Goal: Task Accomplishment & Management: Use online tool/utility

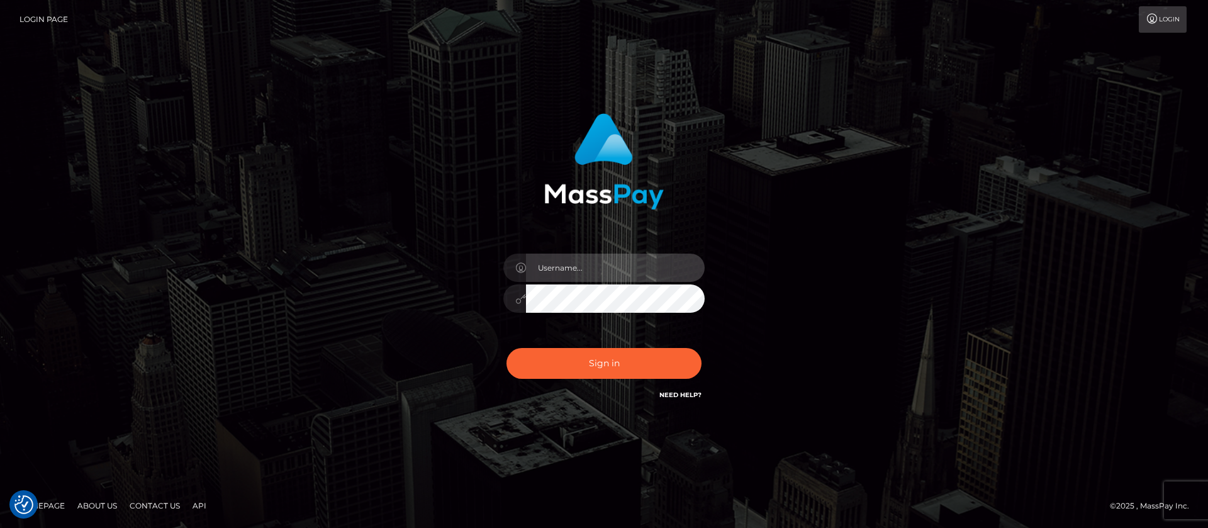
click at [574, 264] on input "text" at bounding box center [615, 268] width 179 height 28
type input "APteam"
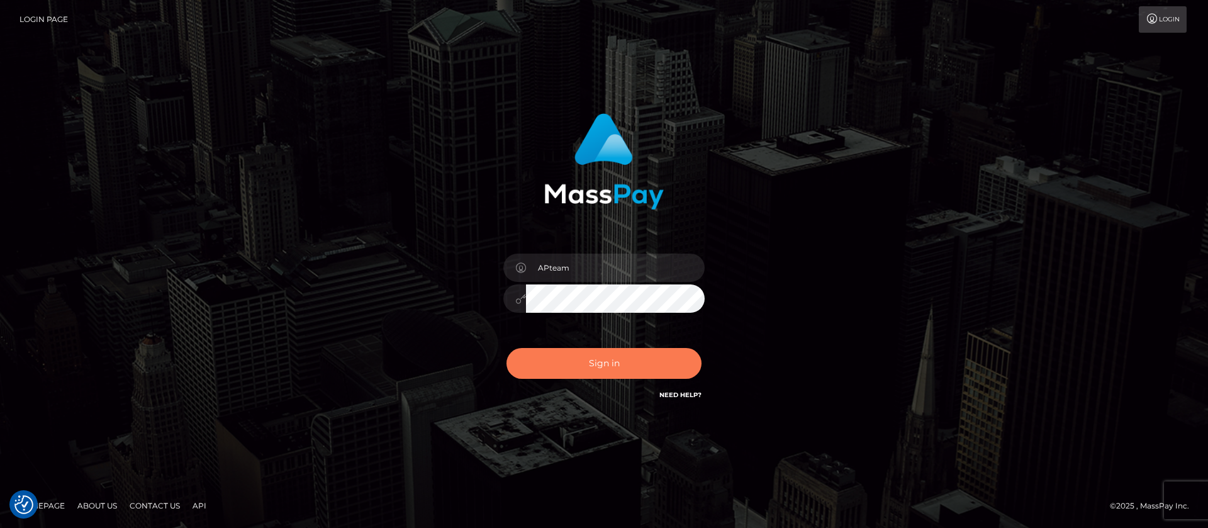
click at [603, 359] on button "Sign in" at bounding box center [603, 363] width 195 height 31
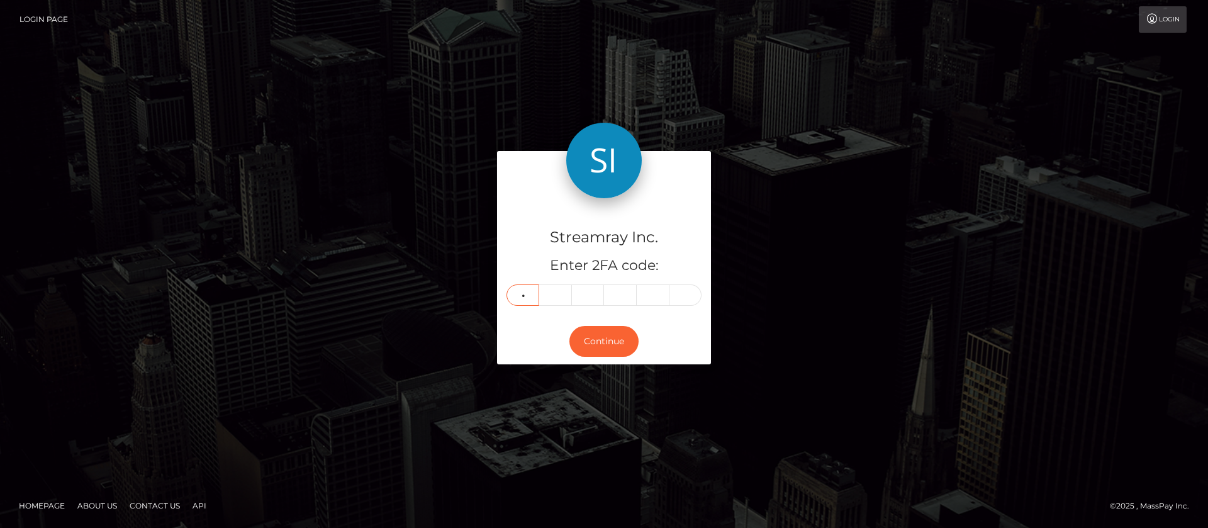
type input "0"
type input "1"
type input "9"
type input "6"
type input "0"
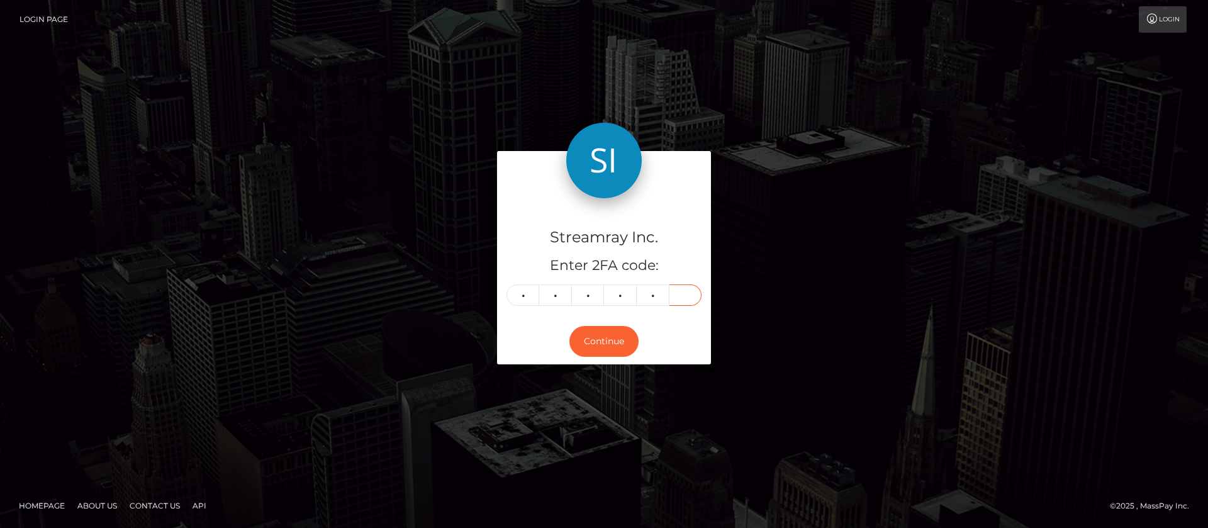
type input "6"
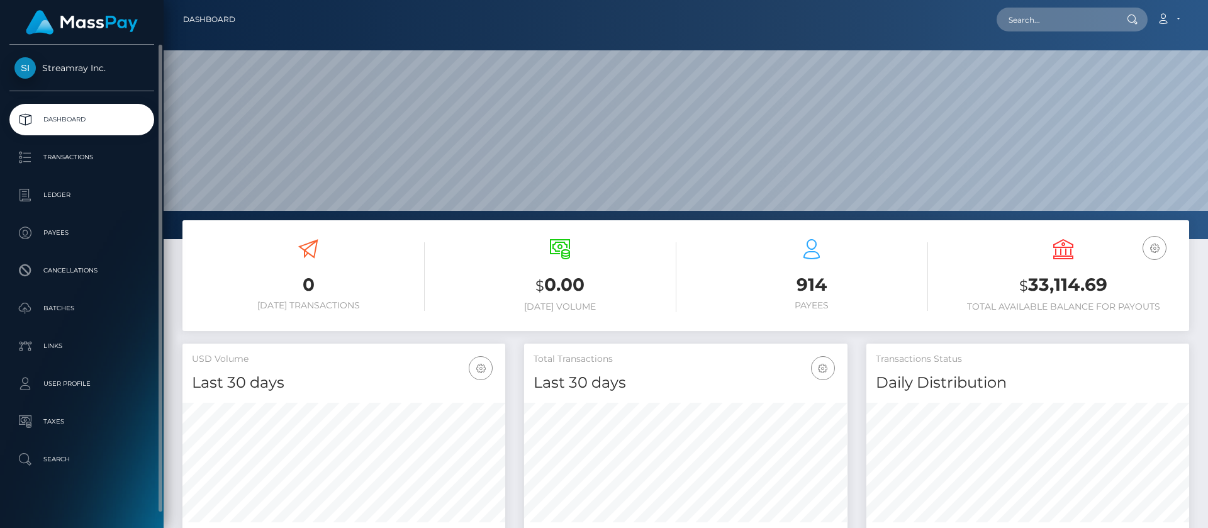
scroll to position [225, 323]
click at [59, 197] on p "Ledger" at bounding box center [81, 195] width 135 height 19
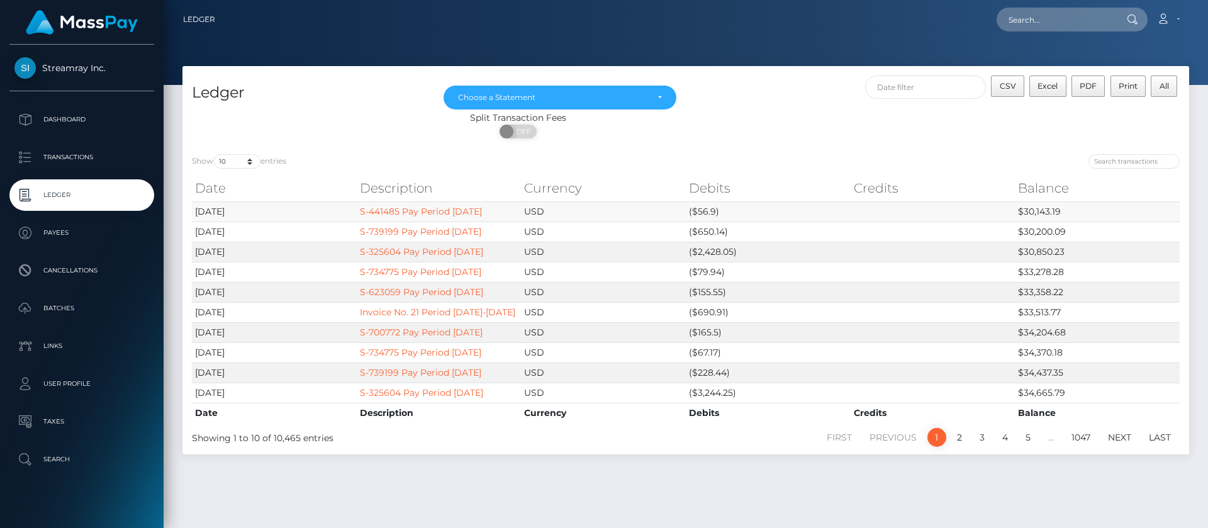
click at [1029, 210] on td "$30,143.19" at bounding box center [1097, 211] width 165 height 20
copy td "30,143.19"
click at [786, 145] on div "ON OFF" at bounding box center [517, 135] width 671 height 20
click at [949, 88] on input "text" at bounding box center [925, 86] width 121 height 23
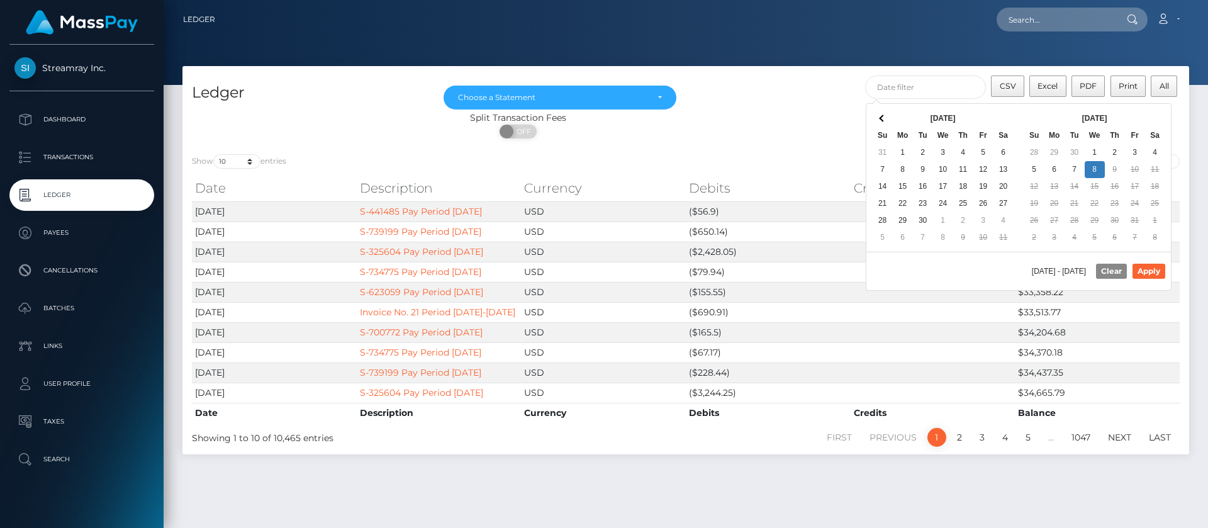
click at [1138, 102] on div "CSV Excel PDF Print All" at bounding box center [937, 93] width 503 height 36
click at [940, 84] on input "text" at bounding box center [925, 86] width 121 height 23
click at [1136, 118] on th "Oct 2025" at bounding box center [1094, 118] width 101 height 17
click at [1148, 265] on button "Apply" at bounding box center [1148, 271] width 33 height 15
type input "10/01/2025 - 10/08/2025"
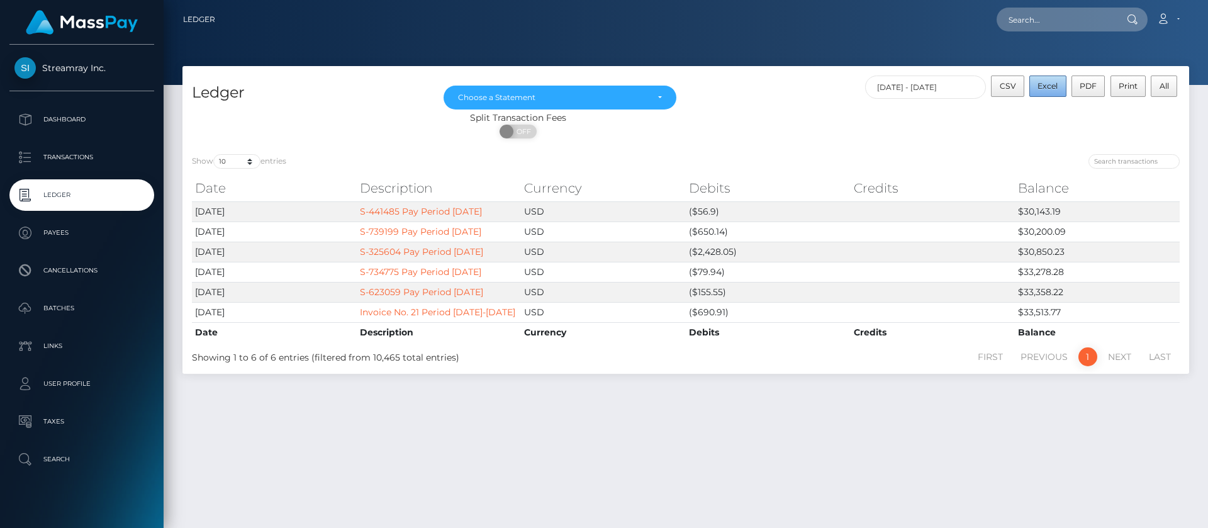
click at [1047, 83] on span "Excel" at bounding box center [1047, 85] width 20 height 9
